Goal: Navigation & Orientation: Find specific page/section

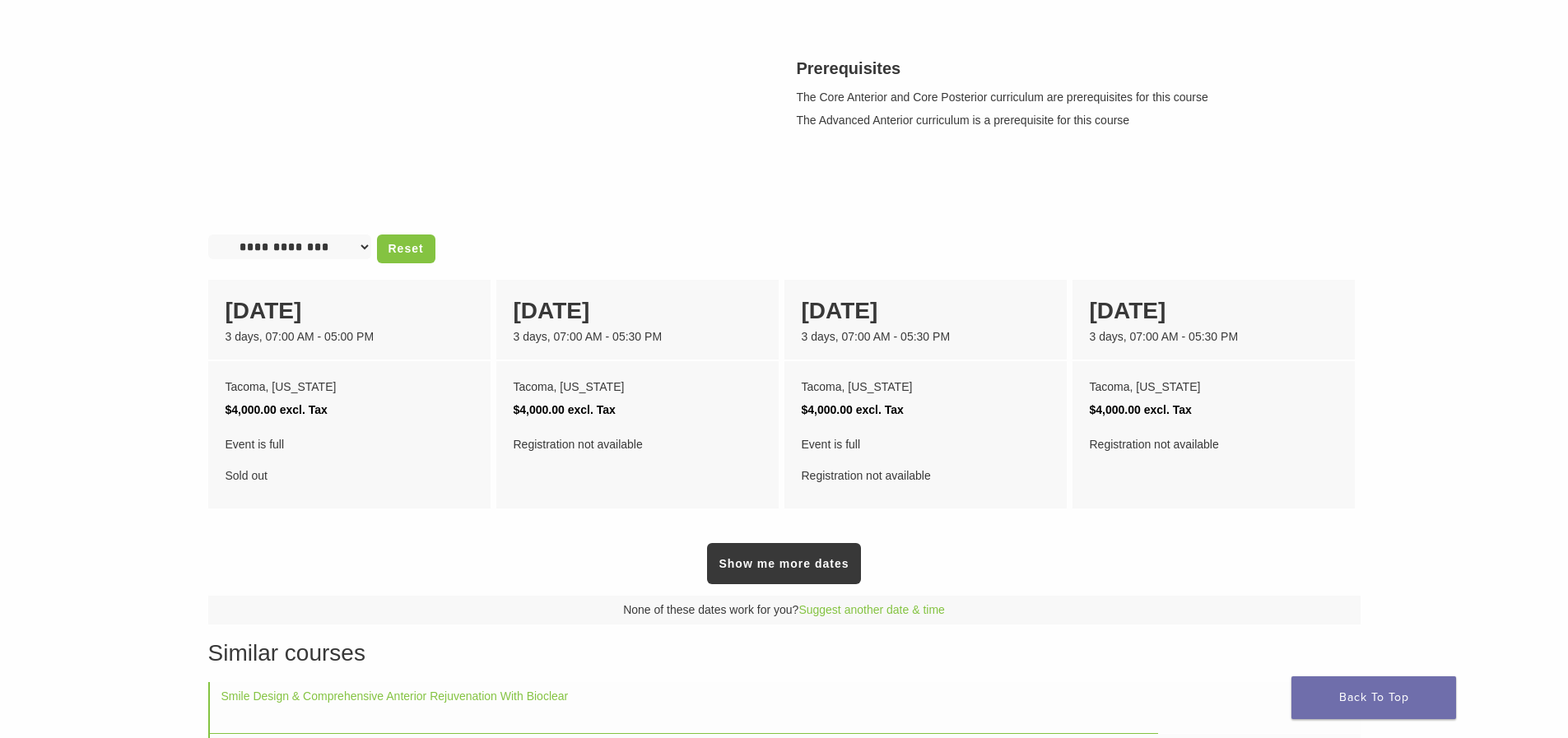
scroll to position [658, 0]
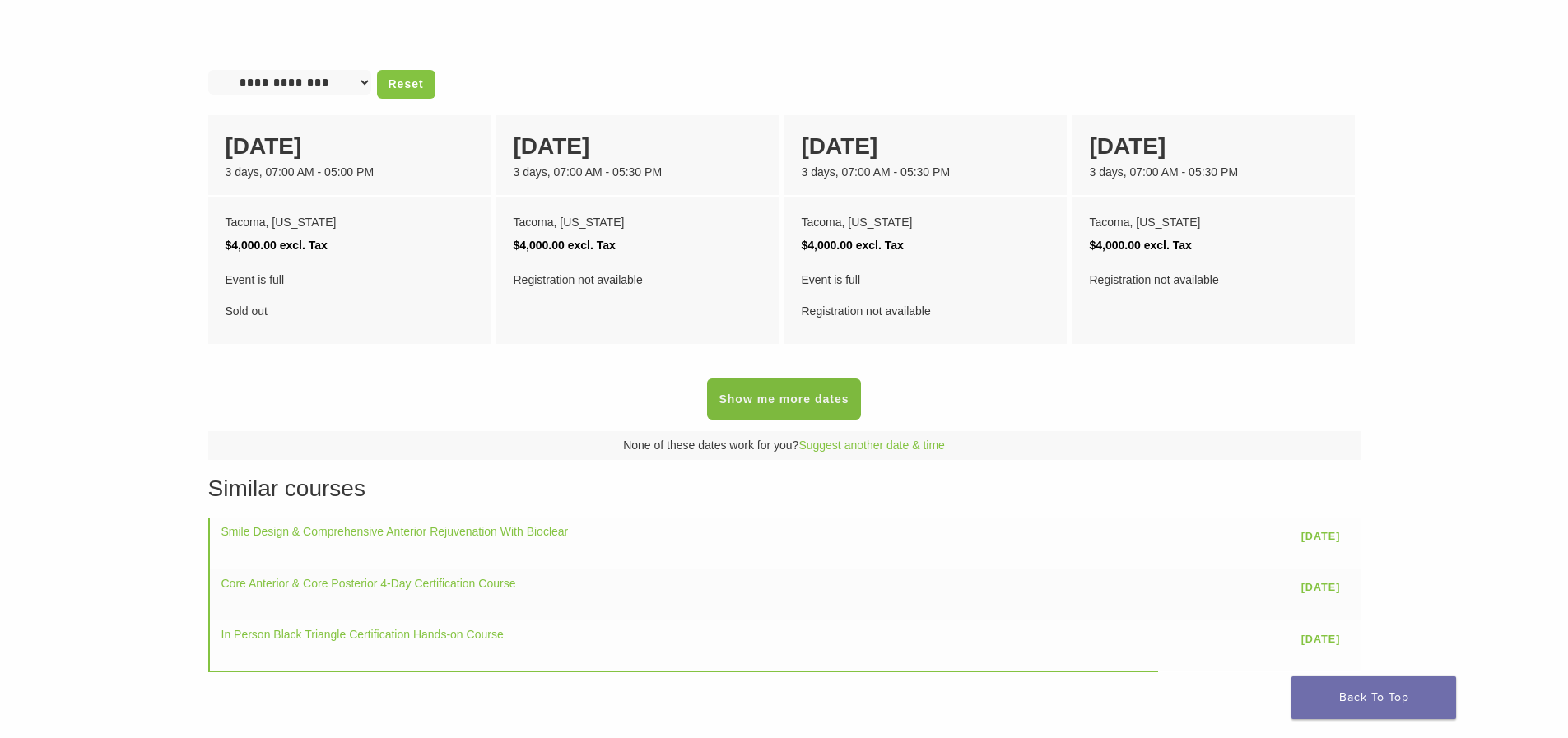
click at [801, 414] on link "Show me more dates" at bounding box center [784, 399] width 153 height 41
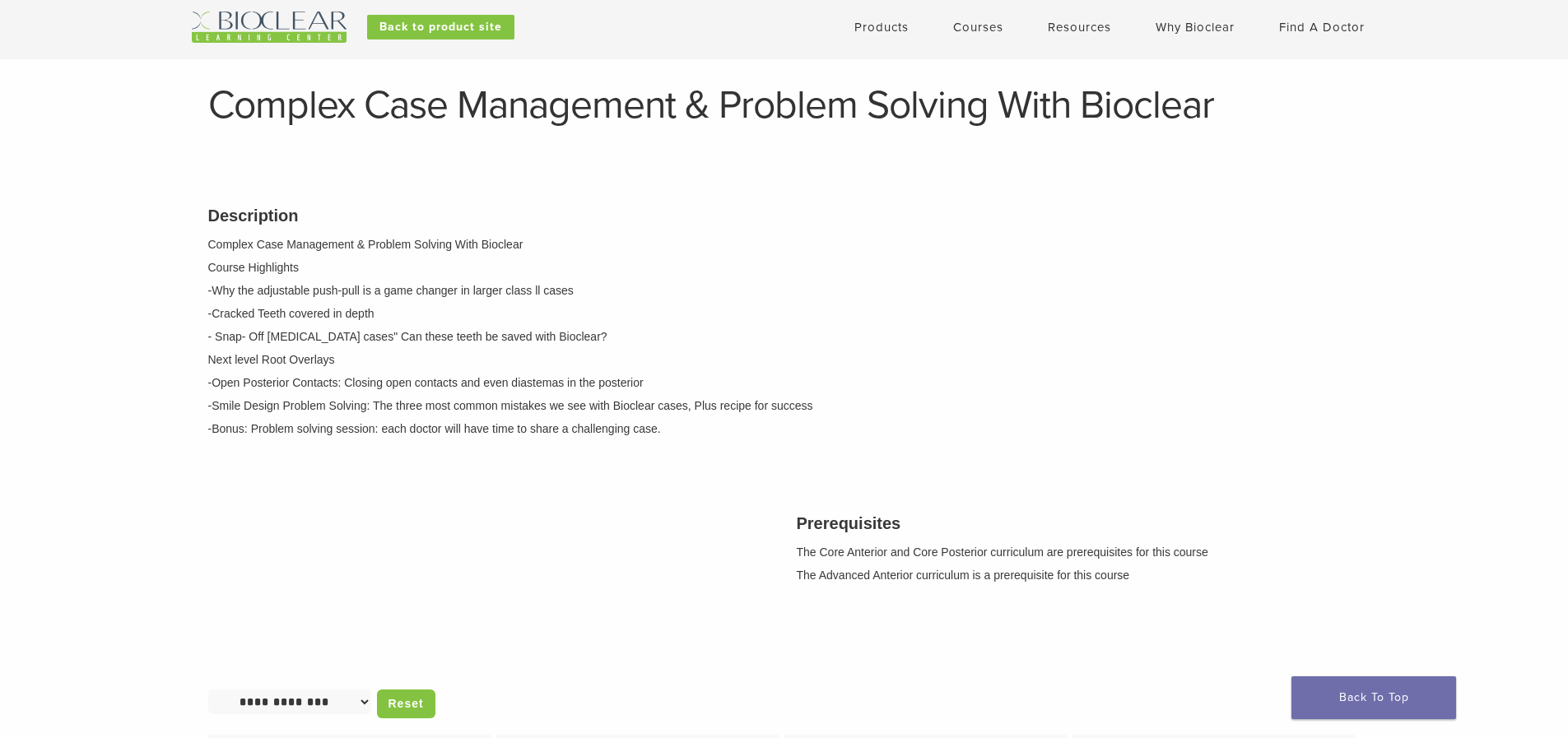
scroll to position [0, 0]
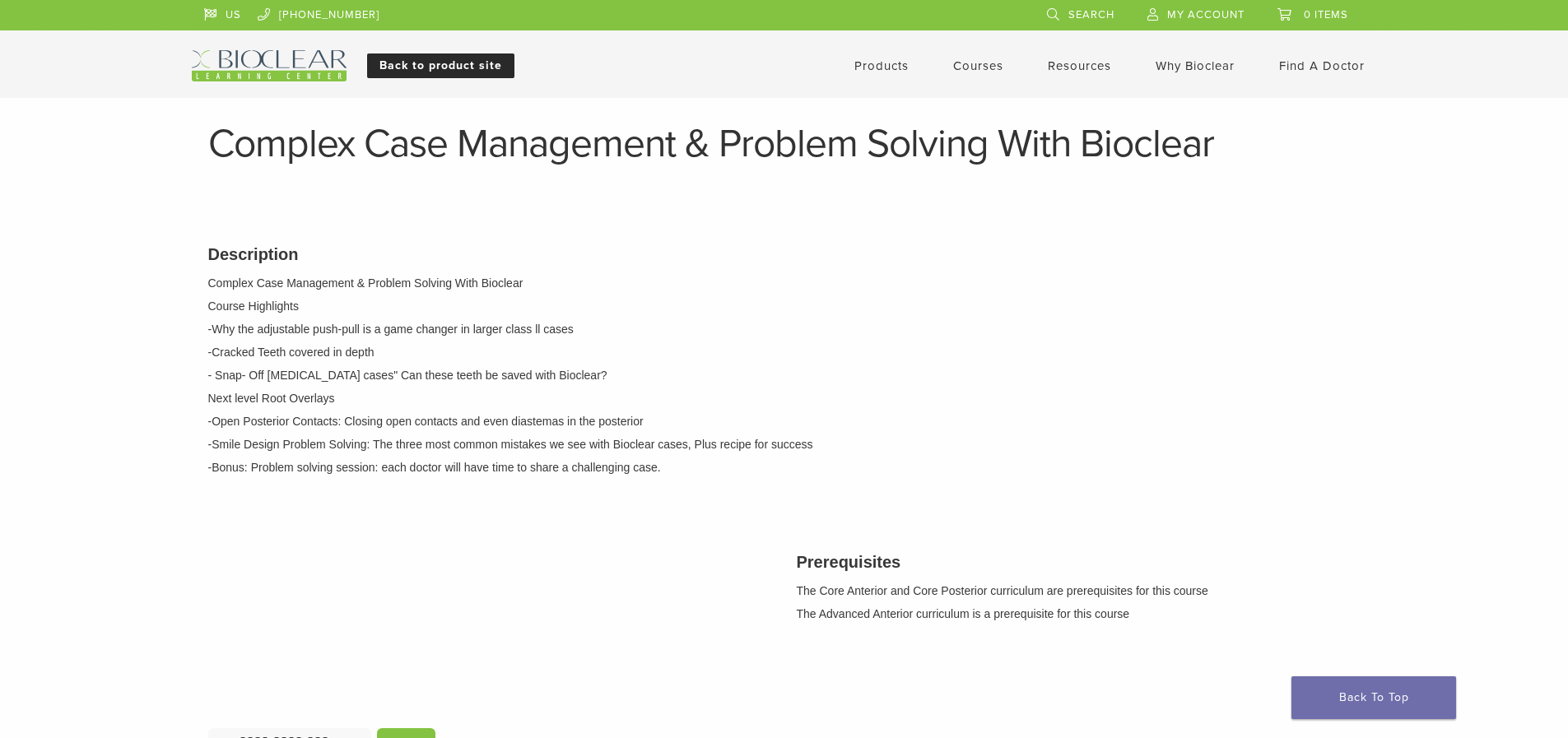
click at [471, 69] on link "Back to product site" at bounding box center [440, 65] width 147 height 25
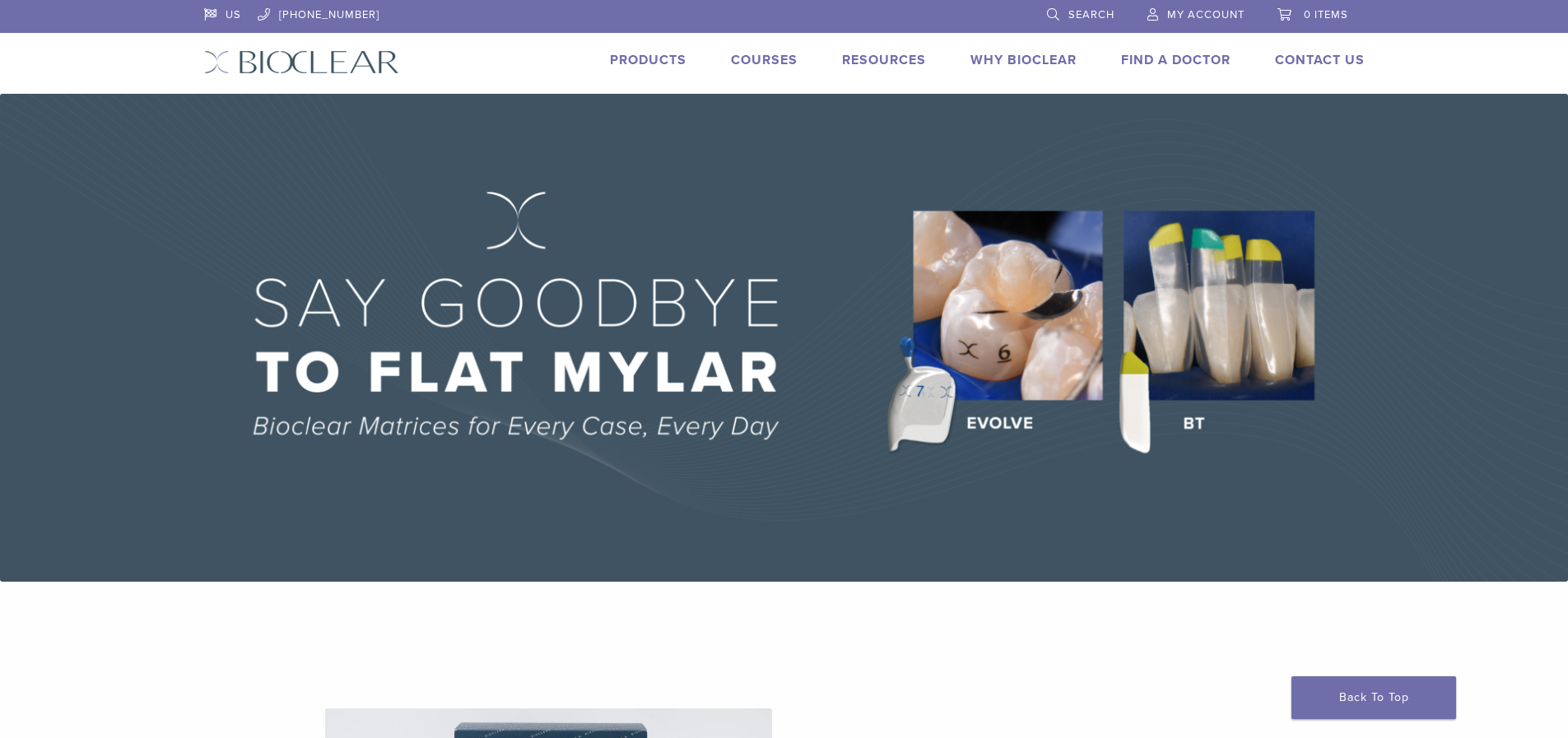
click at [1200, 63] on link "Find A Doctor" at bounding box center [1175, 59] width 109 height 16
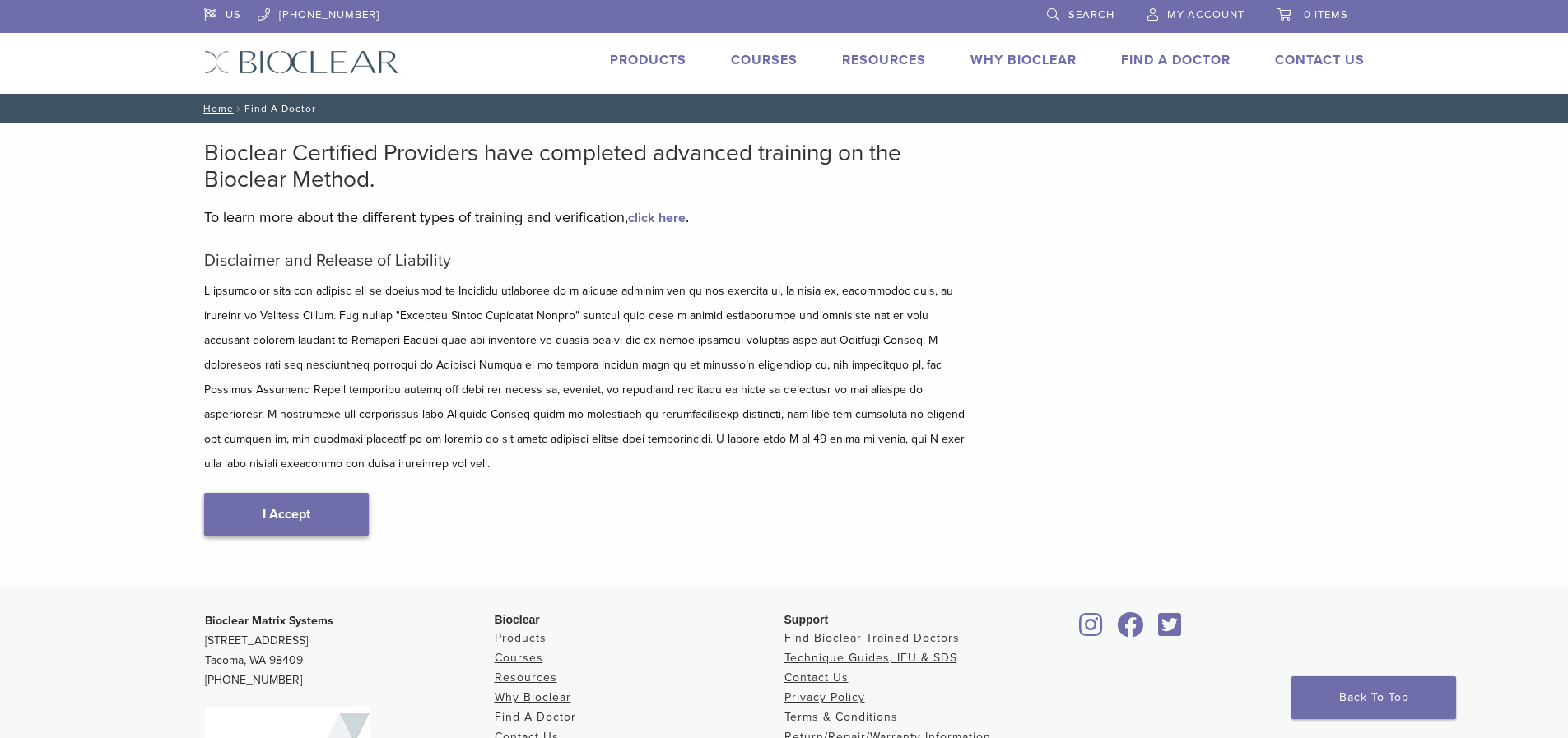
click at [291, 493] on link "I Accept" at bounding box center [286, 514] width 164 height 43
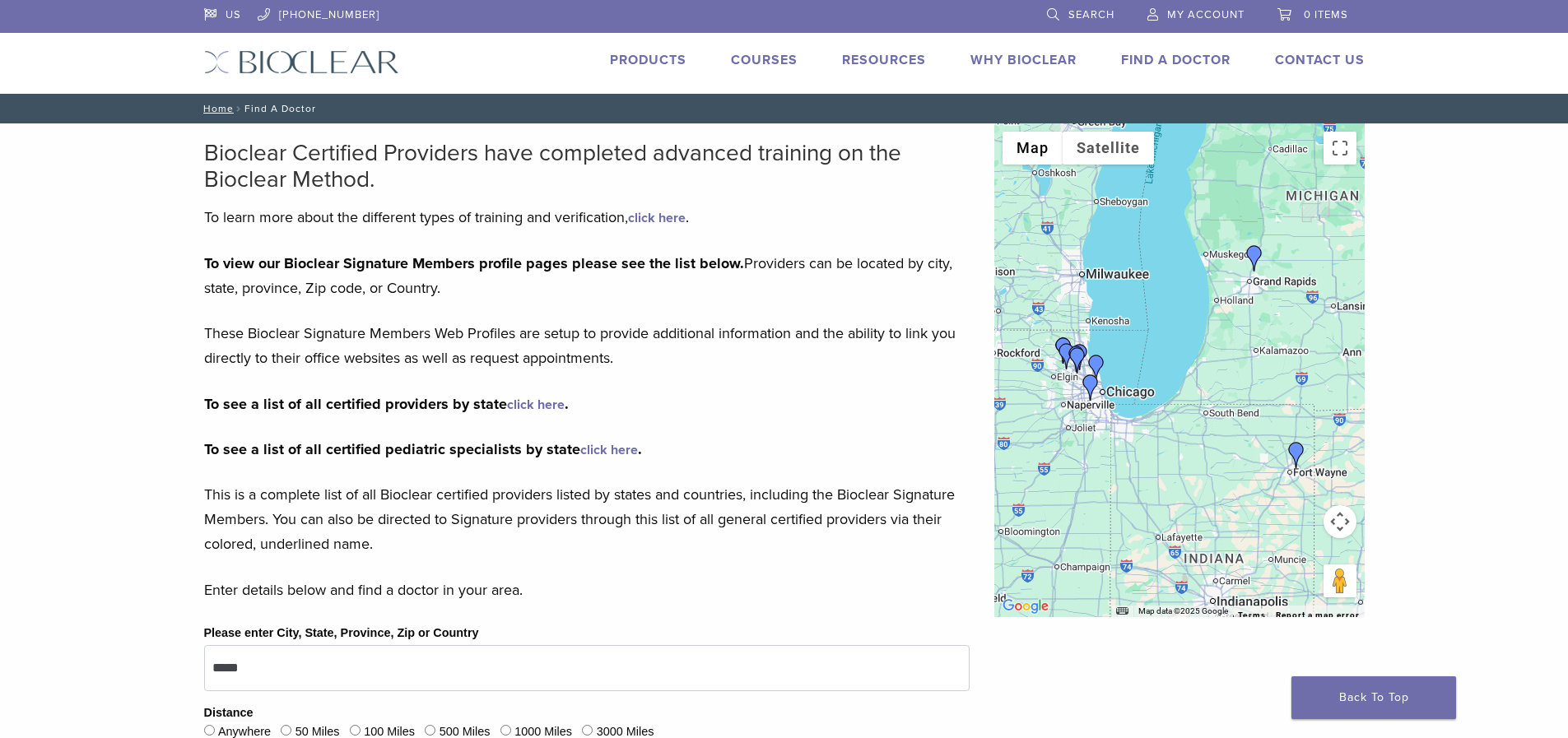
scroll to position [83, 0]
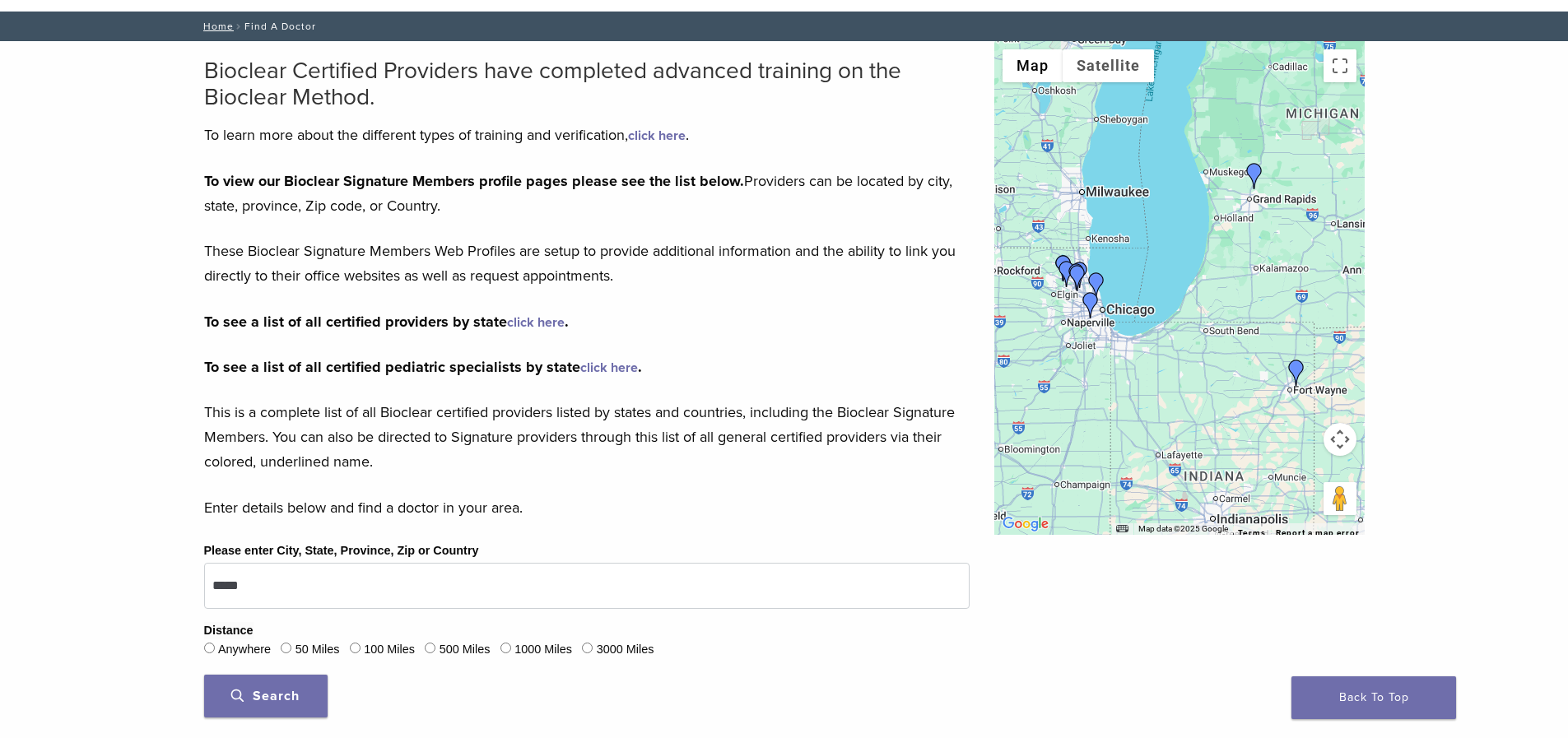
click at [1254, 179] on img "Dr. Urszula Firlik" at bounding box center [1254, 175] width 27 height 27
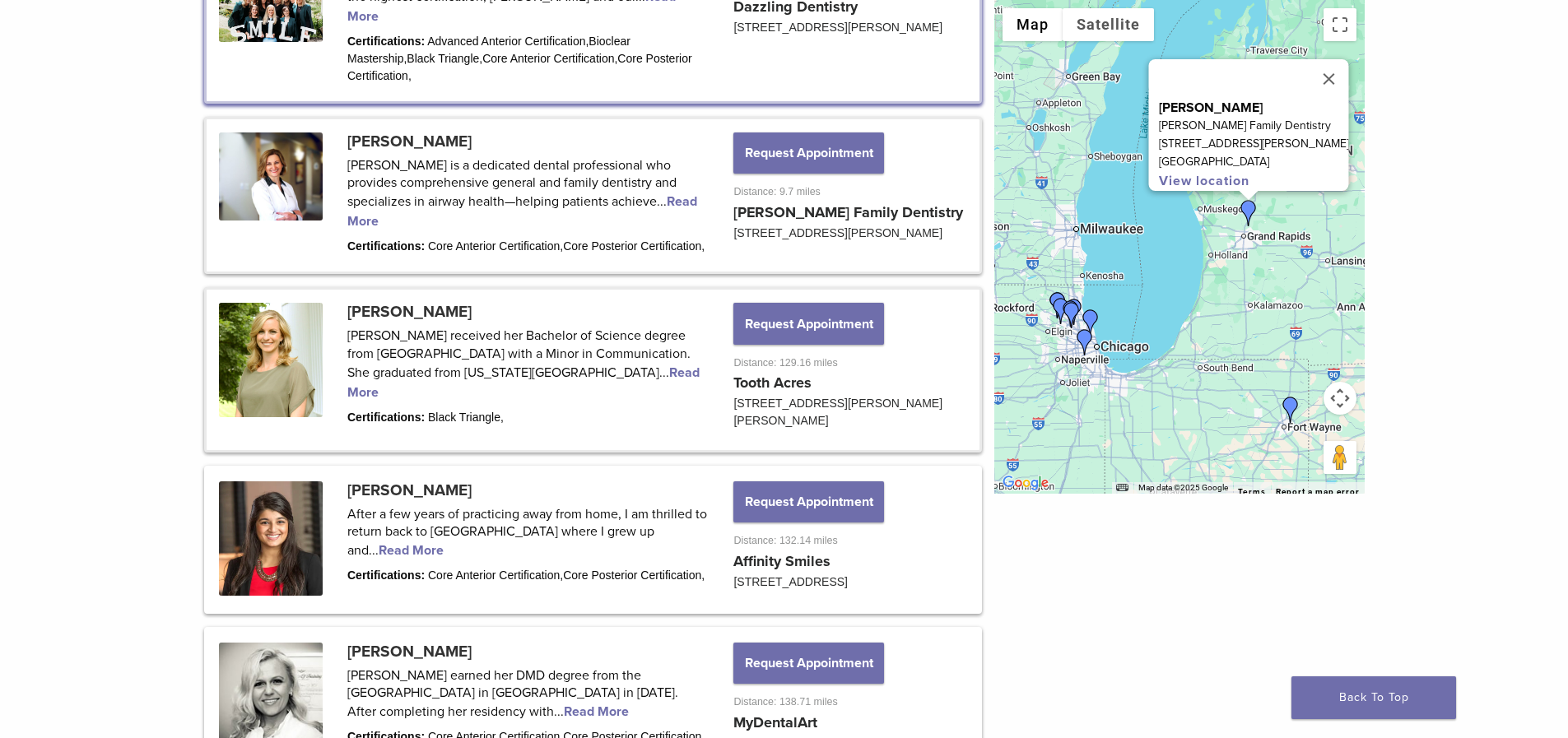
scroll to position [1034, 0]
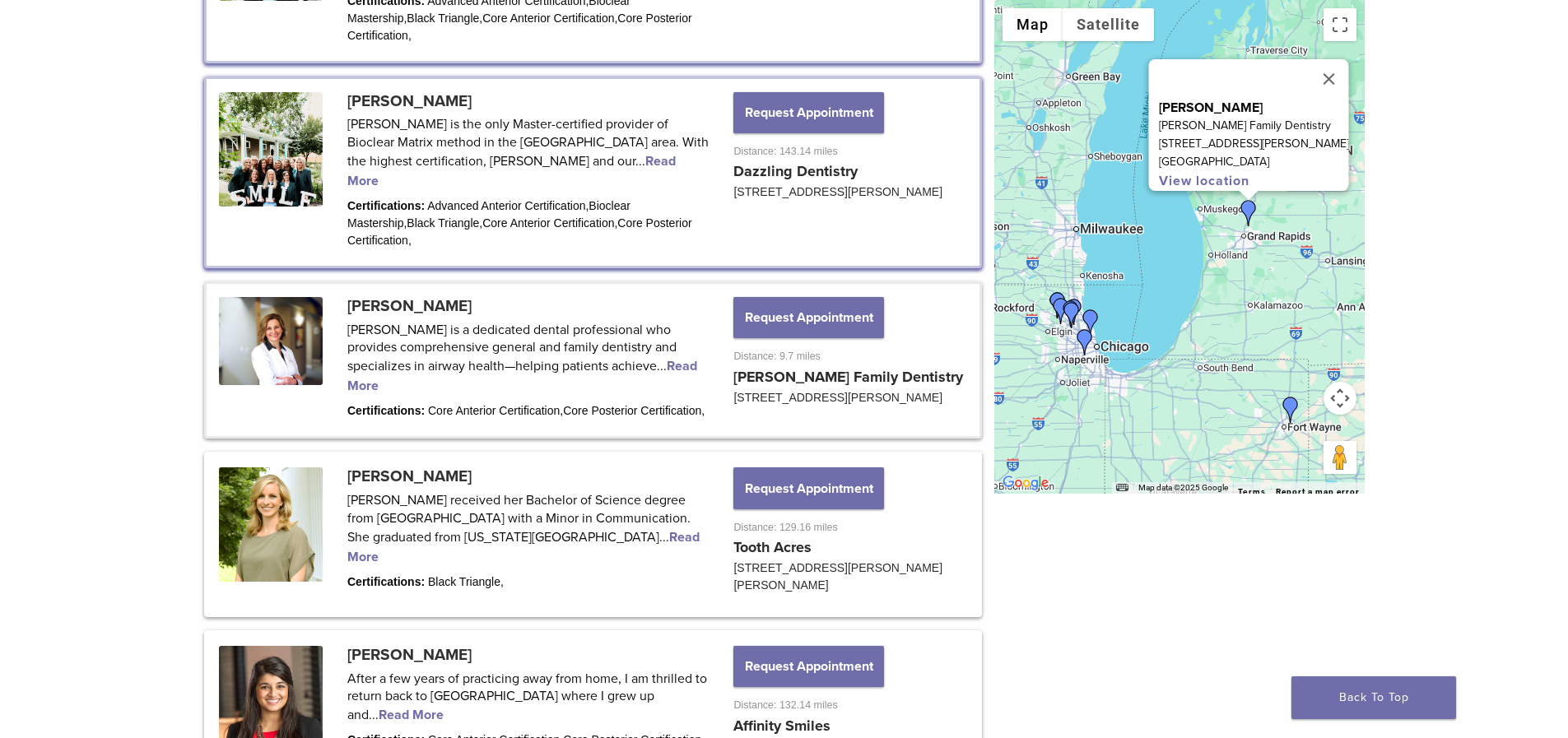
click at [684, 328] on link at bounding box center [593, 360] width 772 height 152
click at [366, 348] on link at bounding box center [593, 360] width 772 height 152
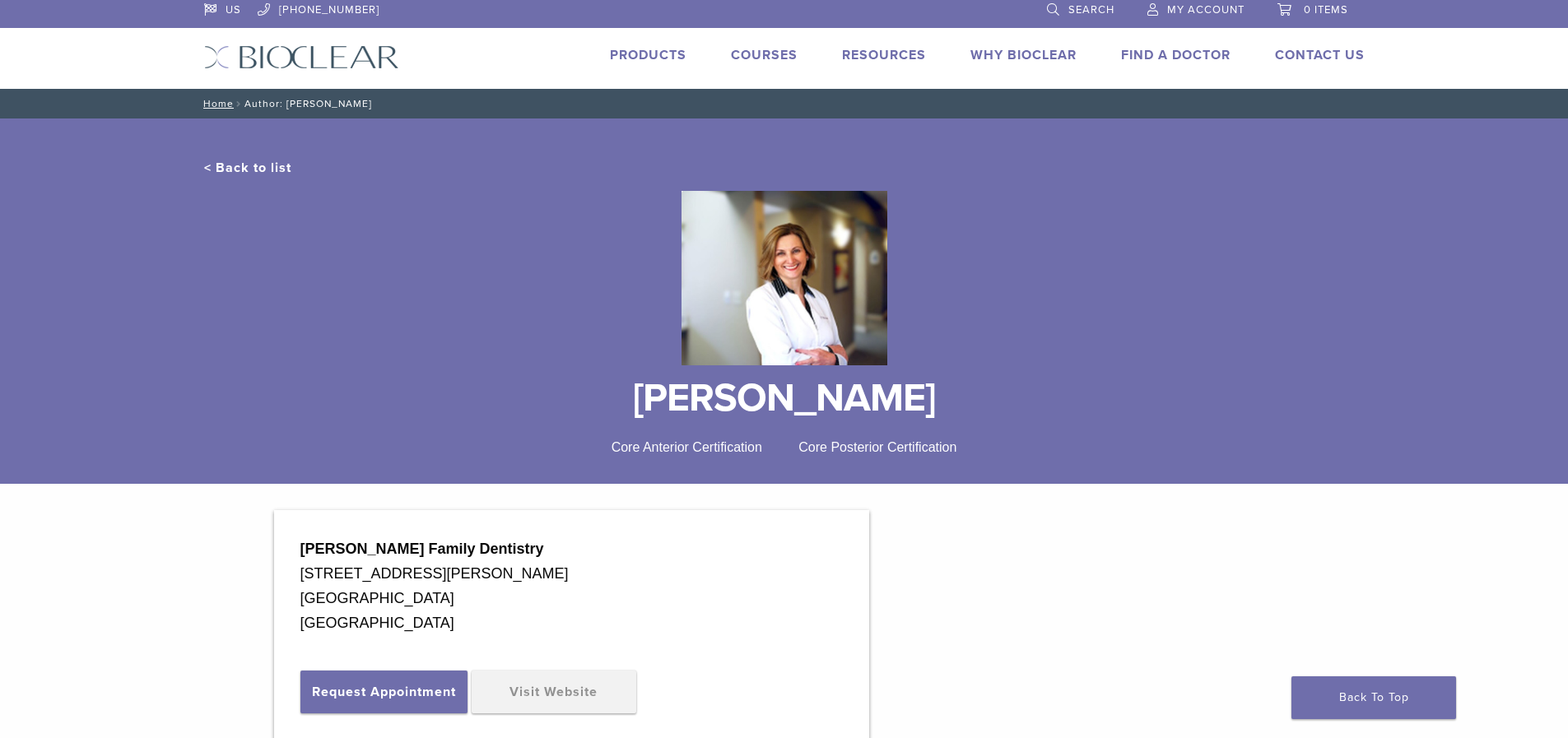
scroll to position [87, 0]
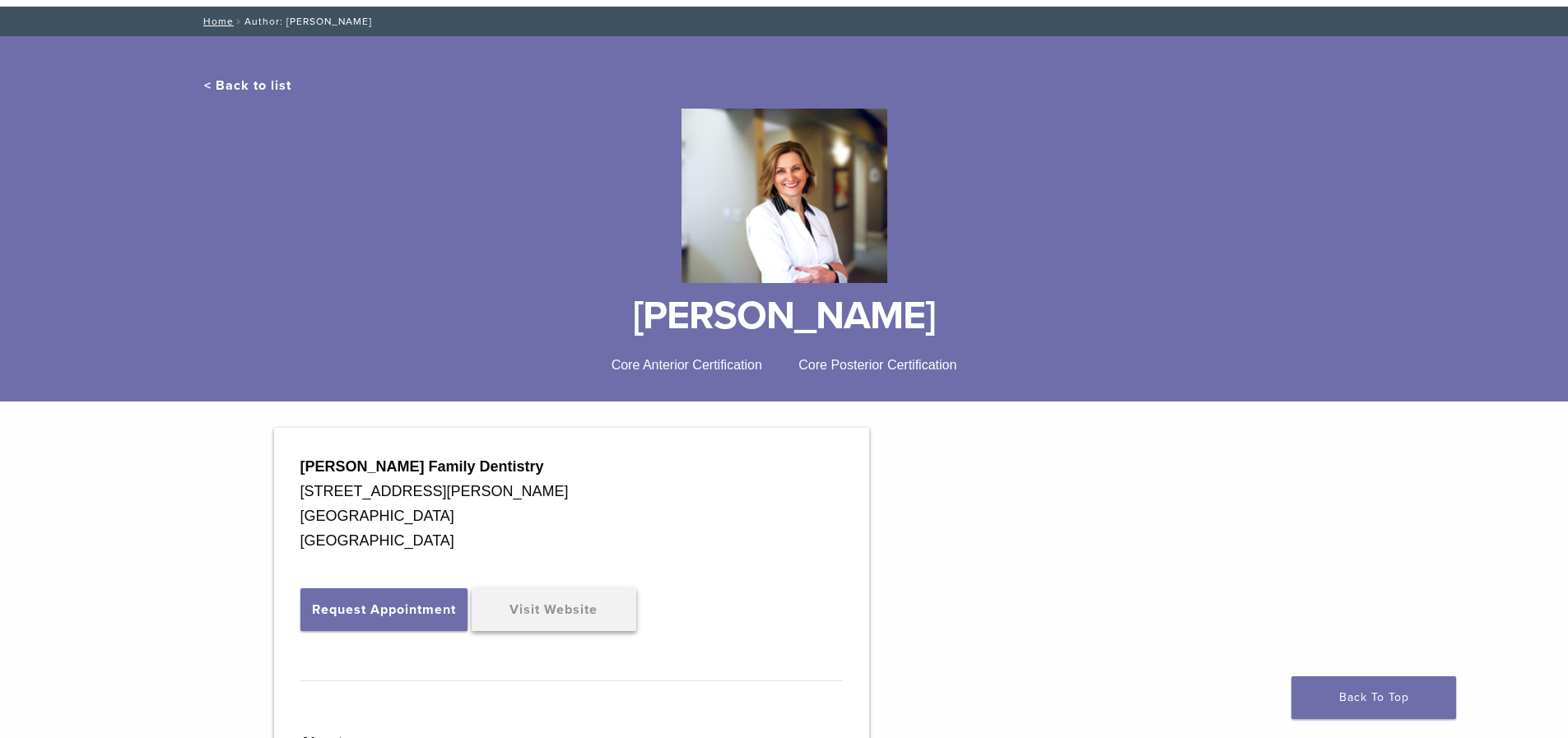
click at [554, 620] on link "Visit Website" at bounding box center [553, 610] width 164 height 43
click at [279, 81] on link "< Back to list" at bounding box center [247, 85] width 87 height 16
